Goal: Obtain resource: Download file/media

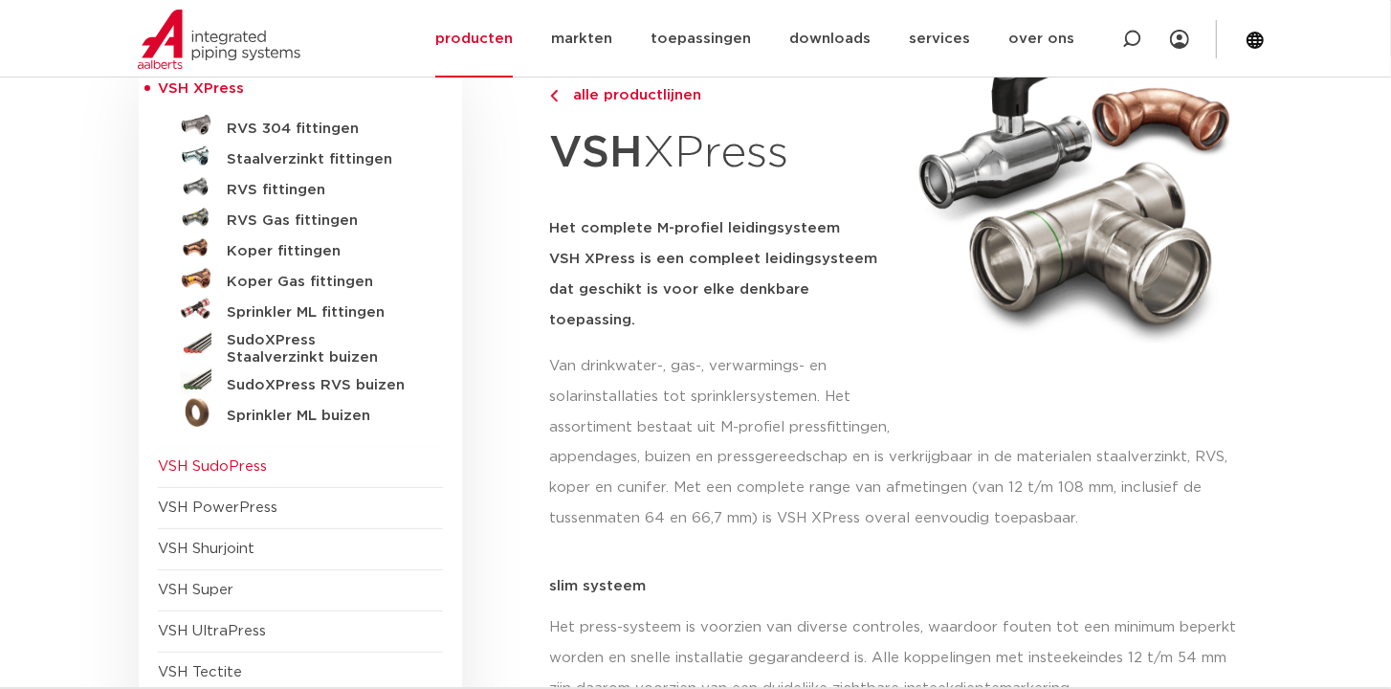
scroll to position [273, 0]
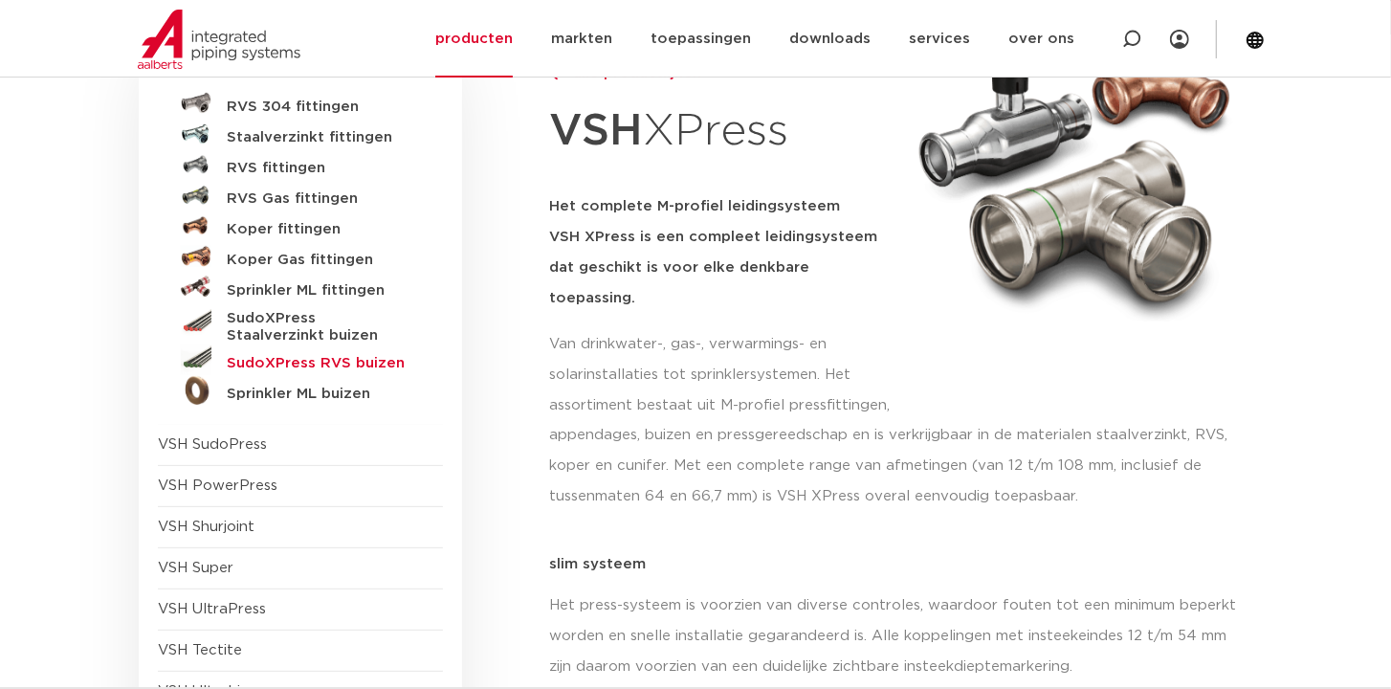
click at [303, 361] on h5 "SudoXPress RVS buizen" at bounding box center [321, 363] width 189 height 17
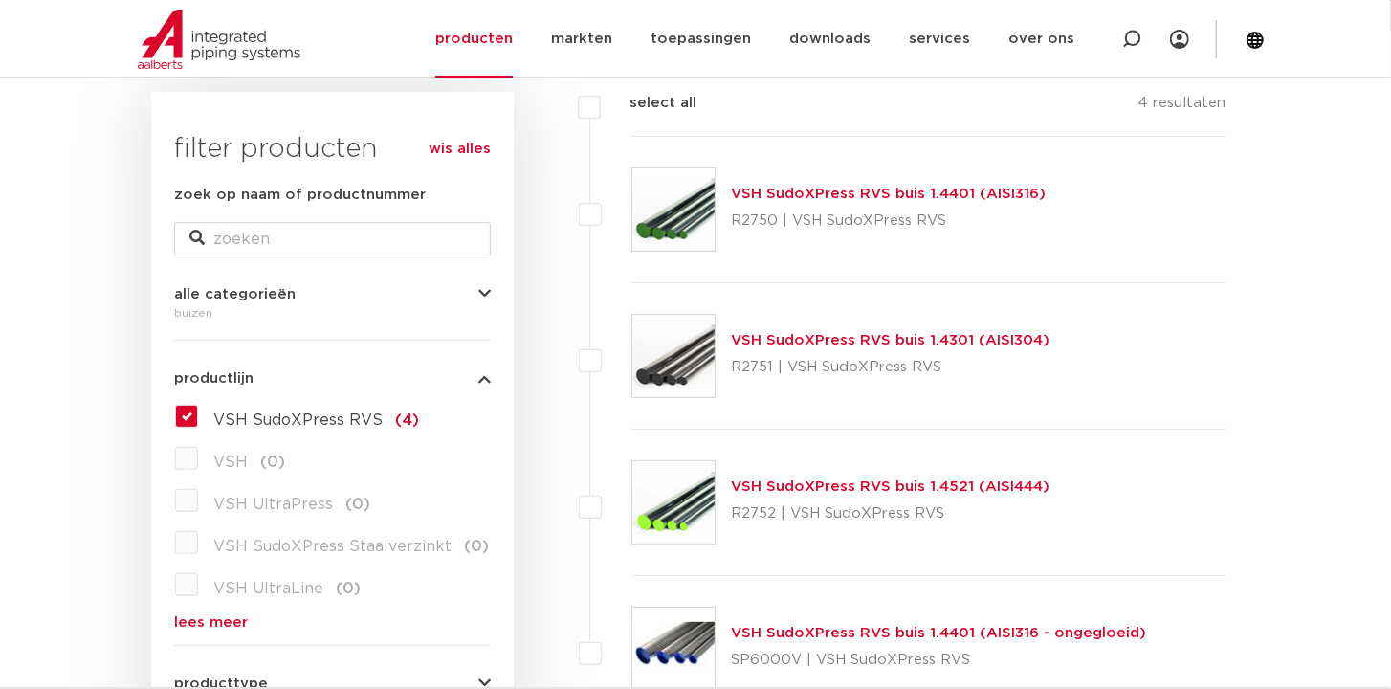
scroll to position [259, 0]
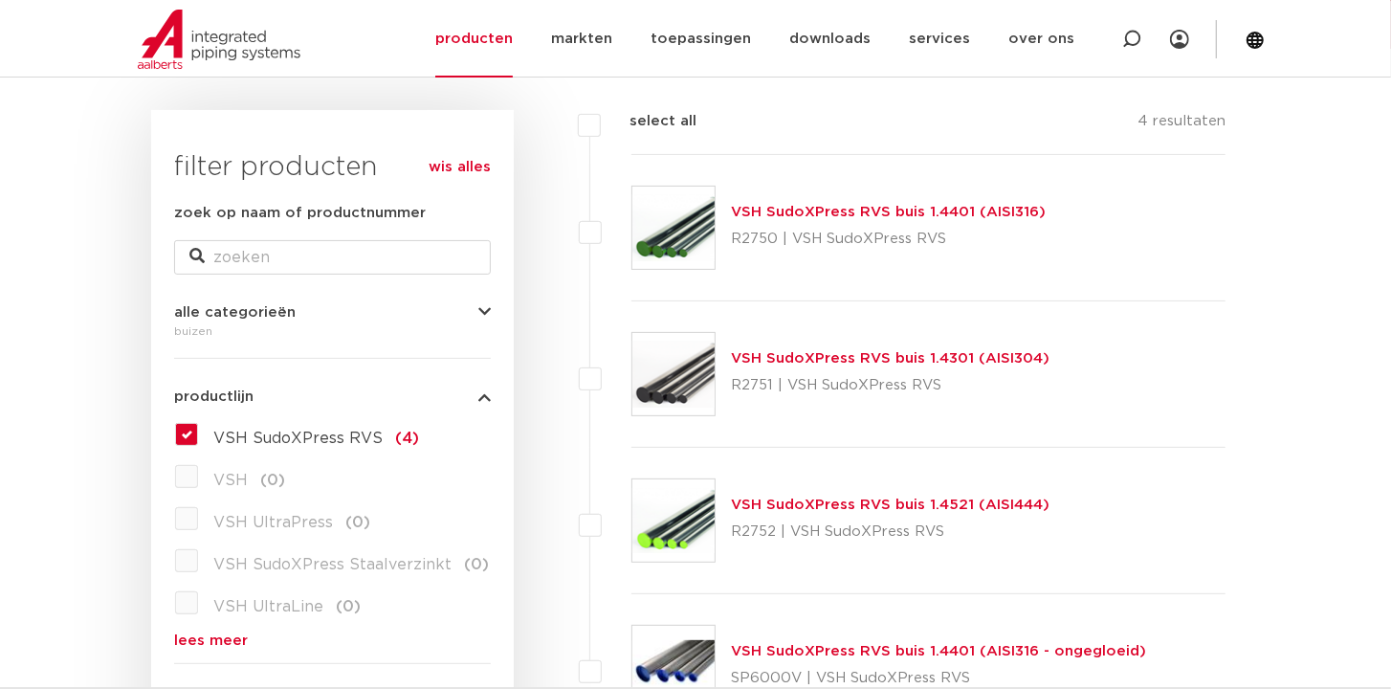
click at [852, 212] on link "VSH SudoXPress RVS buis 1.4401 (AISI316)" at bounding box center [888, 212] width 315 height 14
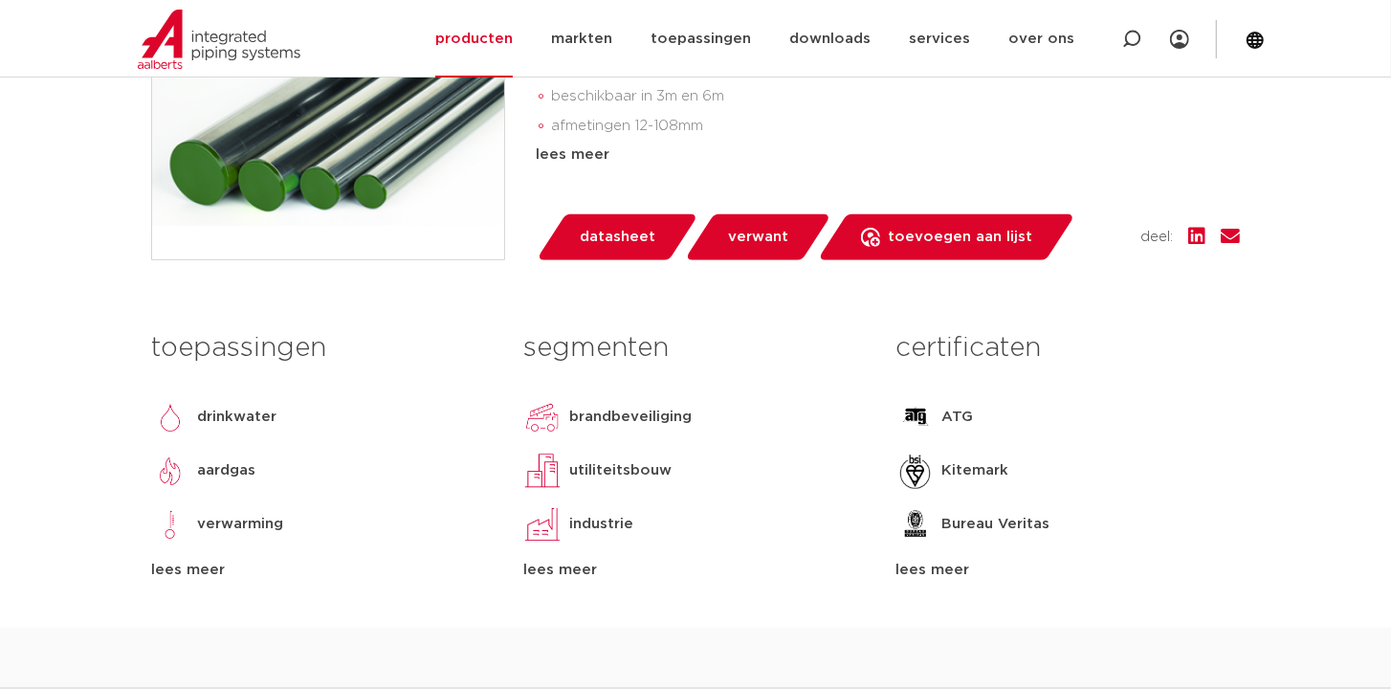
scroll to position [766, 0]
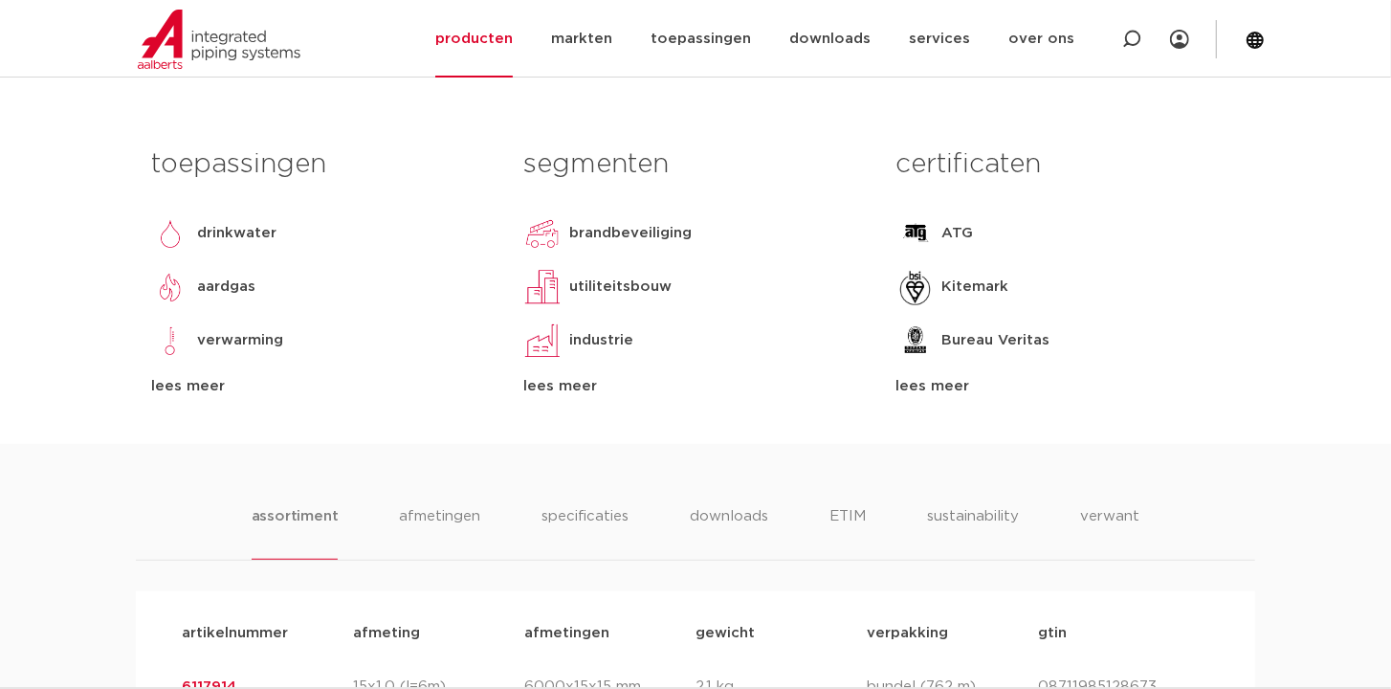
click at [583, 69] on span "datasheet" at bounding box center [618, 53] width 76 height 31
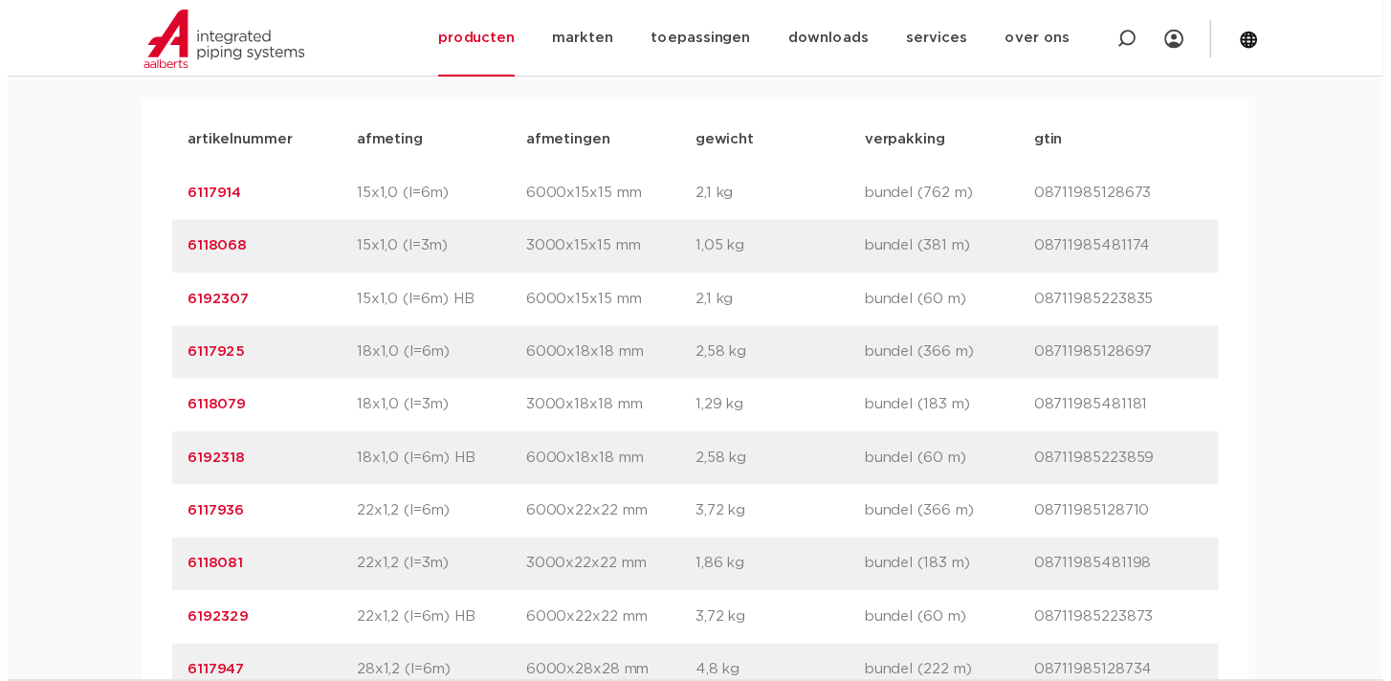
scroll to position [1296, 0]
